Goal: Task Accomplishment & Management: Use online tool/utility

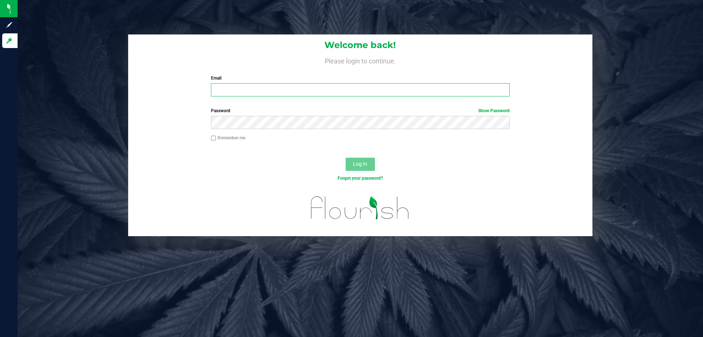
click at [239, 88] on input "Email" at bounding box center [360, 89] width 298 height 13
type input "[EMAIL_ADDRESS][DOMAIN_NAME]"
click at [289, 136] on div "Remember me" at bounding box center [359, 138] width 309 height 8
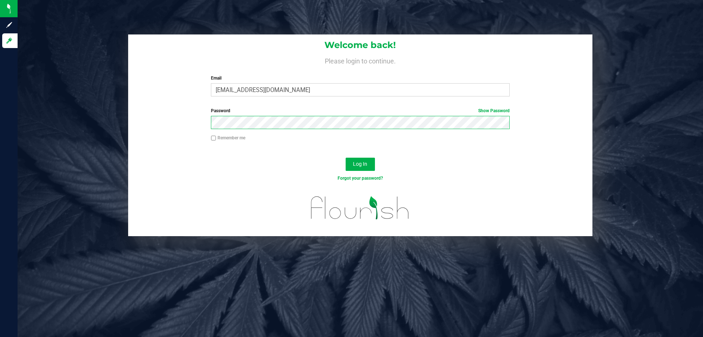
click at [346, 157] on button "Log In" at bounding box center [360, 163] width 29 height 13
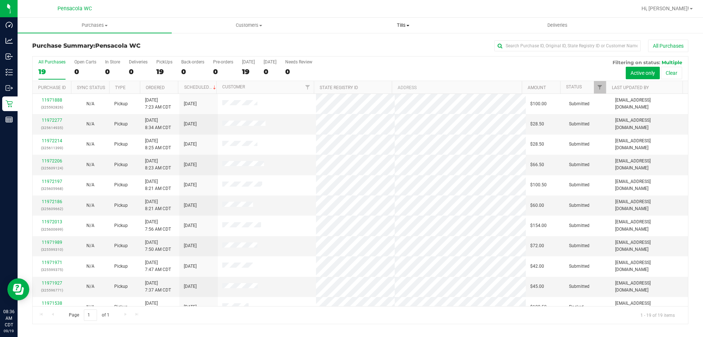
click at [401, 26] on span "Tills" at bounding box center [402, 25] width 153 height 7
click at [371, 43] on span "Manage tills" at bounding box center [350, 44] width 49 height 6
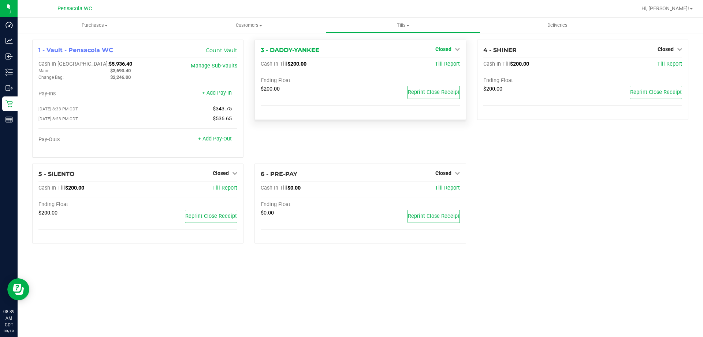
click at [453, 46] on link "Closed" at bounding box center [447, 49] width 25 height 6
click at [443, 66] on link "Open Till" at bounding box center [443, 65] width 19 height 6
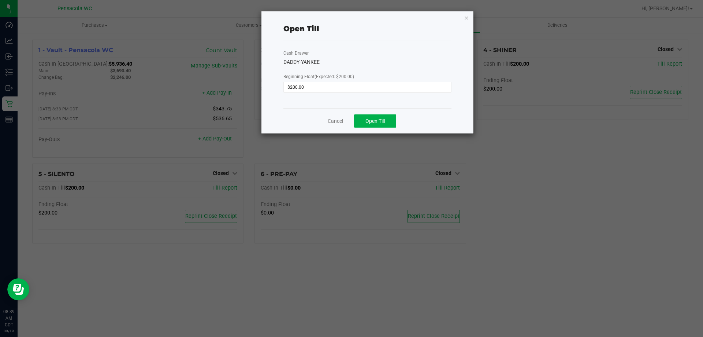
click at [364, 131] on div "Cancel Open Till" at bounding box center [367, 120] width 168 height 25
click at [371, 127] on div "Cancel Open Till" at bounding box center [367, 120] width 168 height 25
click at [371, 123] on span "Open Till" at bounding box center [374, 121] width 19 height 6
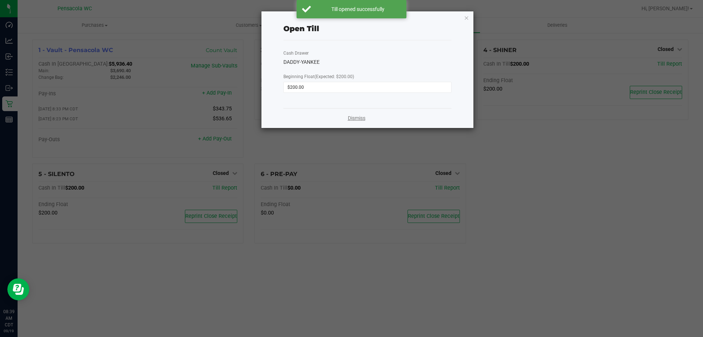
click at [359, 119] on link "Dismiss" at bounding box center [357, 118] width 18 height 8
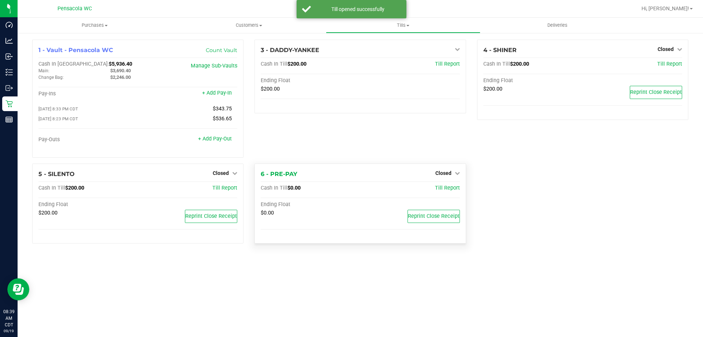
click at [449, 170] on div "Closed" at bounding box center [447, 172] width 25 height 9
click at [438, 172] on span "Closed" at bounding box center [443, 173] width 16 height 6
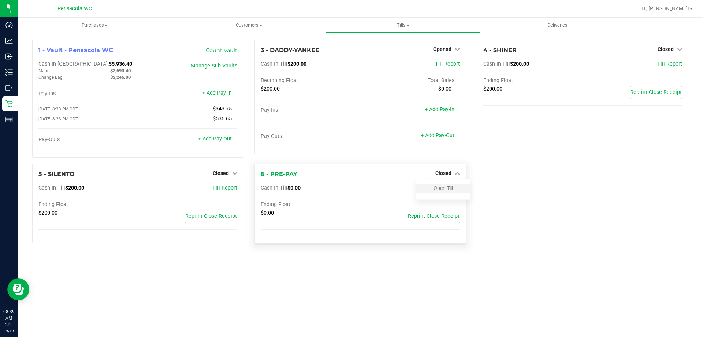
click at [449, 193] on div "Open Till" at bounding box center [443, 187] width 54 height 9
click at [444, 188] on link "Open Till" at bounding box center [443, 188] width 19 height 6
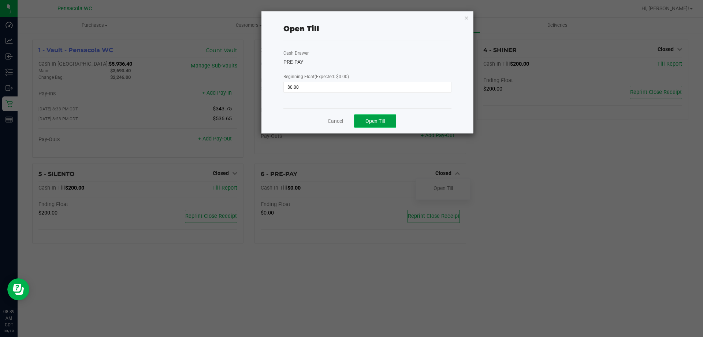
click at [393, 118] on button "Open Till" at bounding box center [375, 120] width 42 height 13
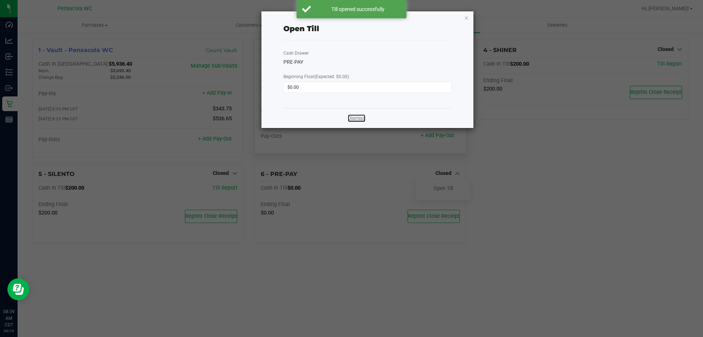
click at [351, 120] on link "Dismiss" at bounding box center [357, 118] width 18 height 8
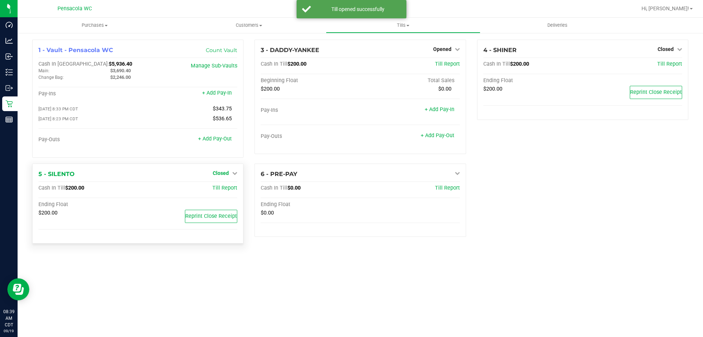
click at [228, 175] on span "Closed" at bounding box center [221, 173] width 16 height 6
click at [229, 191] on link "Open Till" at bounding box center [220, 188] width 19 height 6
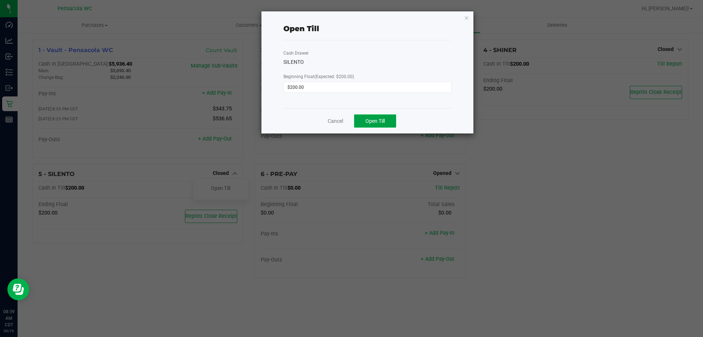
click at [363, 123] on button "Open Till" at bounding box center [375, 120] width 42 height 13
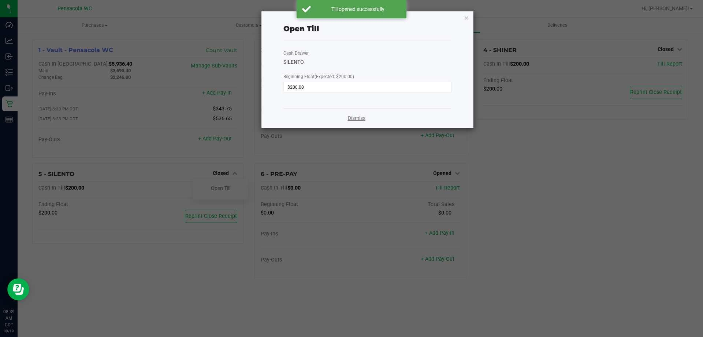
click at [350, 116] on link "Dismiss" at bounding box center [357, 118] width 18 height 8
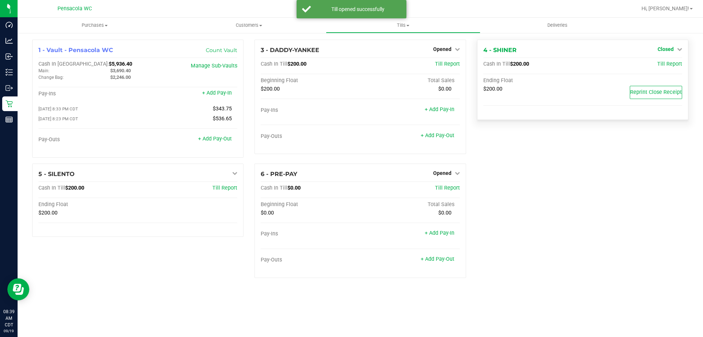
click at [661, 49] on span "Closed" at bounding box center [666, 49] width 16 height 6
click at [660, 66] on link "Open Till" at bounding box center [665, 65] width 19 height 6
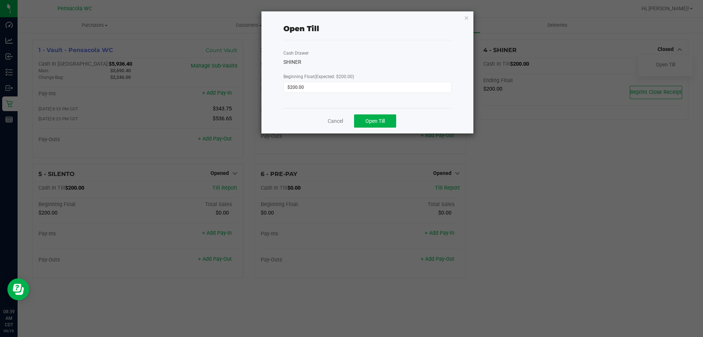
click at [399, 123] on div "Cancel Open Till" at bounding box center [367, 120] width 168 height 25
click at [393, 123] on button "Open Till" at bounding box center [375, 120] width 42 height 13
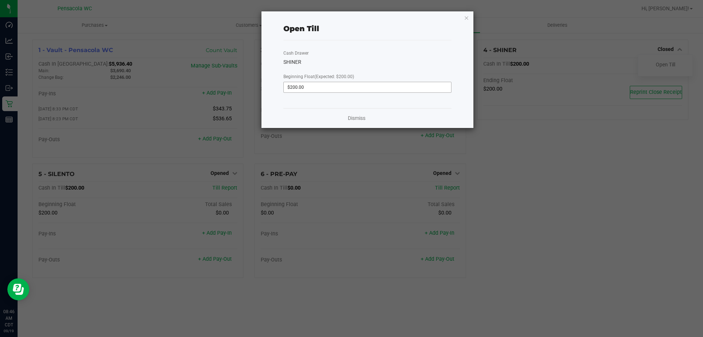
type input "200"
click at [396, 84] on input "200" at bounding box center [367, 87] width 167 height 10
click at [349, 118] on link "Dismiss" at bounding box center [357, 118] width 18 height 8
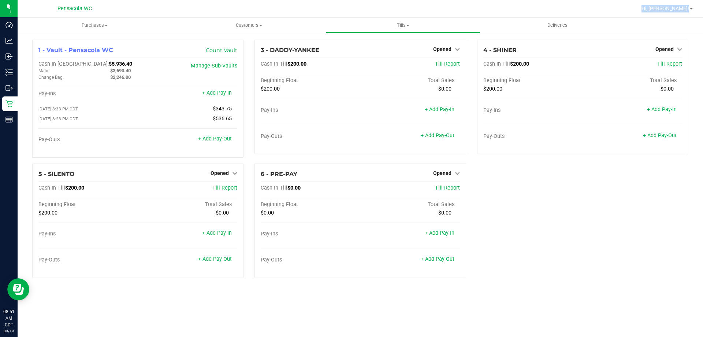
drag, startPoint x: 591, startPoint y: 5, endPoint x: 703, endPoint y: 2, distance: 111.4
click at [703, 10] on nav "Pensacola WC Hi, [PERSON_NAME]!" at bounding box center [360, 9] width 685 height 18
